Goal: Information Seeking & Learning: Find specific fact

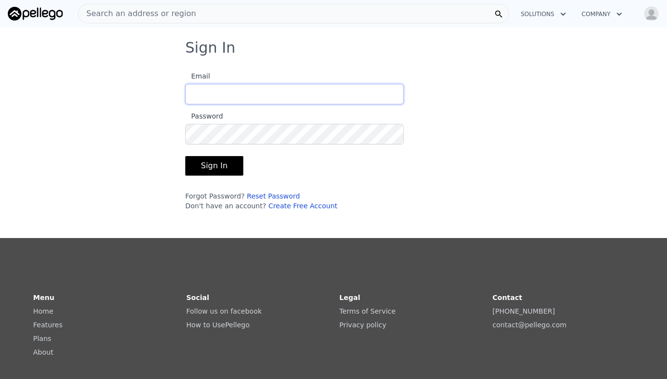
click at [333, 88] on input "Email" at bounding box center [294, 94] width 218 height 20
type input "[EMAIL_ADDRESS][DOMAIN_NAME]"
click at [221, 165] on button "Sign In" at bounding box center [214, 165] width 58 height 19
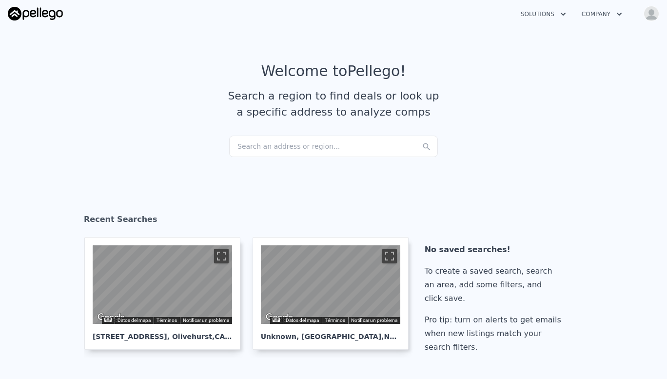
click at [245, 141] on div "Search an address or region..." at bounding box center [333, 145] width 209 height 21
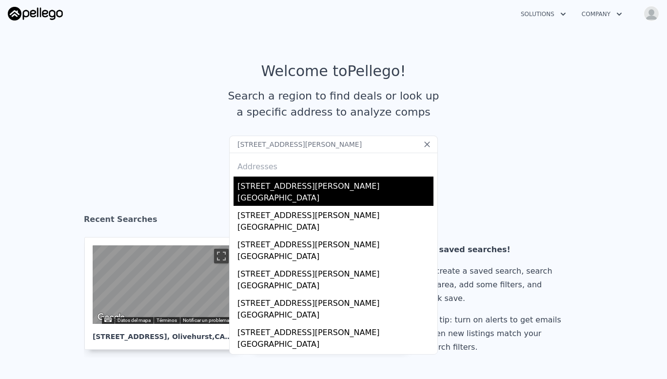
type input "[STREET_ADDRESS][PERSON_NAME]"
click at [267, 191] on div "[STREET_ADDRESS][PERSON_NAME]" at bounding box center [335, 184] width 196 height 16
